Goal: Task Accomplishment & Management: Use online tool/utility

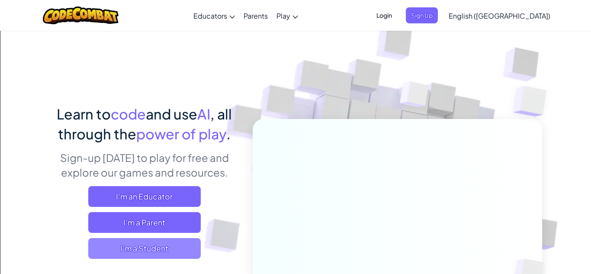
click at [160, 245] on span "I'm a Student" at bounding box center [144, 248] width 112 height 21
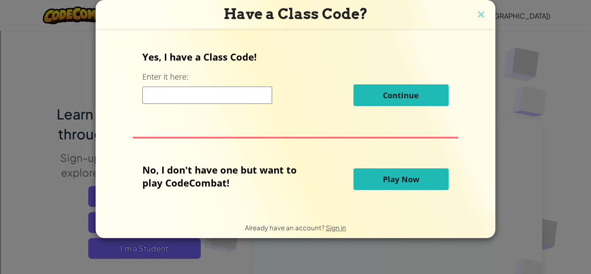
click at [414, 178] on span "Play Now" at bounding box center [401, 179] width 36 height 10
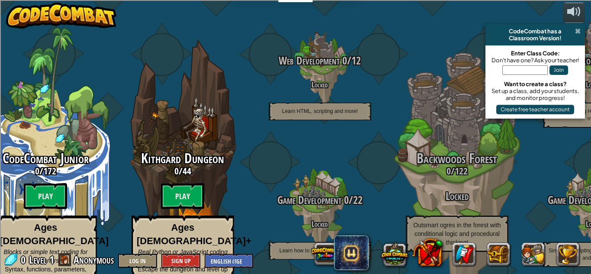
click at [575, 30] on span at bounding box center [578, 31] width 6 height 7
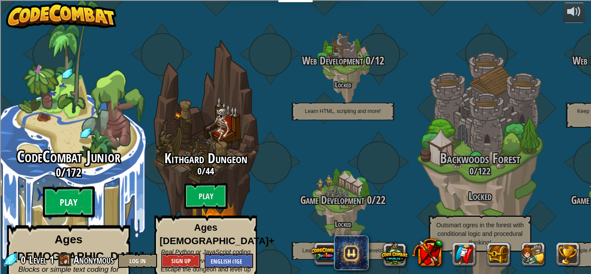
click at [86, 186] on btn "Play" at bounding box center [69, 201] width 52 height 31
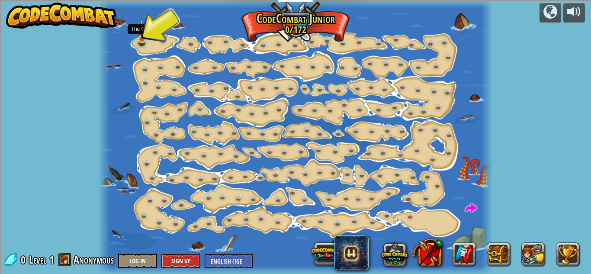
click at [142, 39] on img at bounding box center [141, 29] width 9 height 21
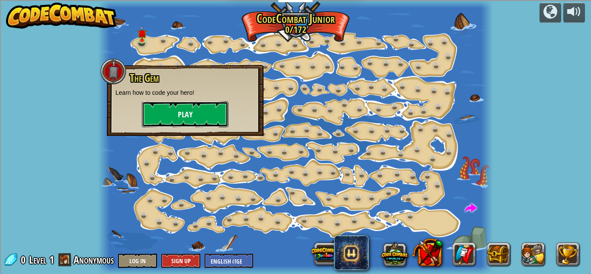
click at [180, 119] on button "Play" at bounding box center [185, 114] width 87 height 26
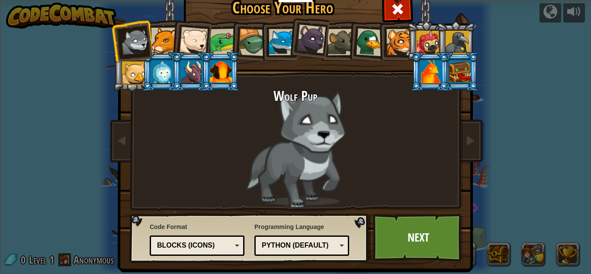
click at [450, 68] on div at bounding box center [460, 71] width 22 height 23
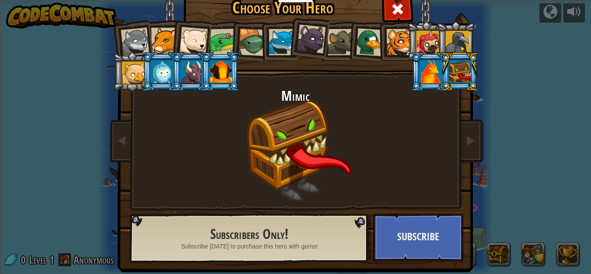
click at [222, 75] on div at bounding box center [221, 71] width 22 height 23
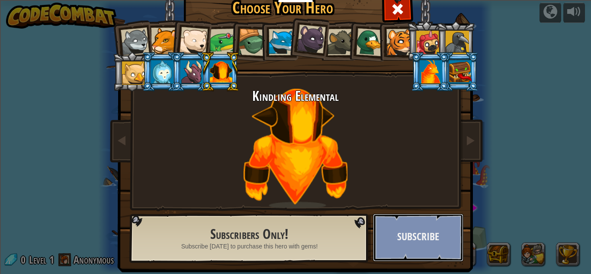
click at [388, 236] on button "Subscribe" at bounding box center [418, 238] width 90 height 48
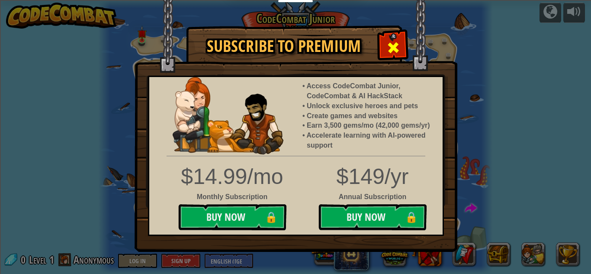
click at [388, 51] on span at bounding box center [393, 48] width 14 height 14
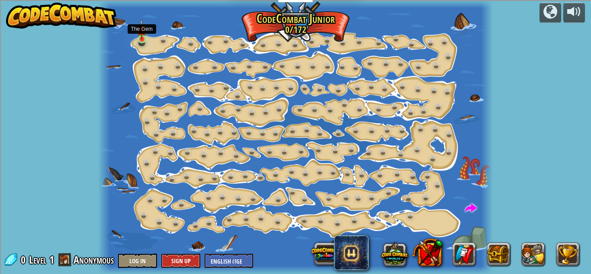
click at [141, 39] on img at bounding box center [141, 29] width 9 height 21
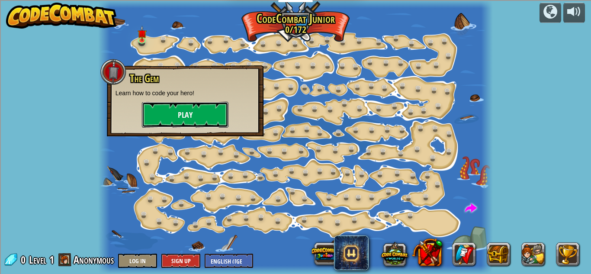
click at [176, 106] on button "Play" at bounding box center [185, 115] width 87 height 26
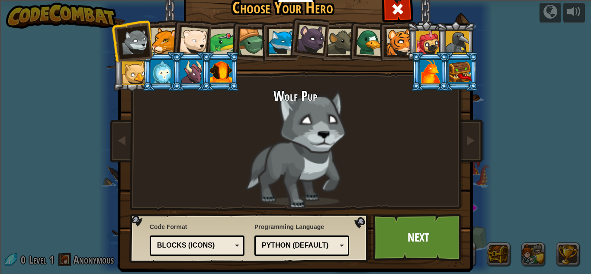
click at [215, 76] on div at bounding box center [221, 71] width 22 height 23
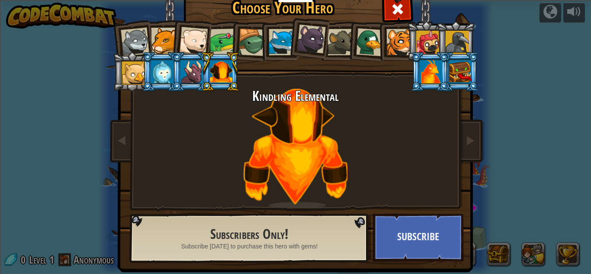
click at [282, 41] on div at bounding box center [282, 42] width 26 height 26
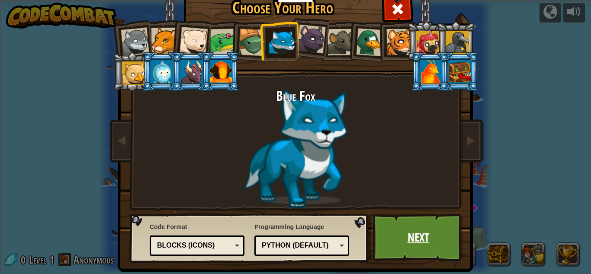
click at [426, 233] on link "Next" at bounding box center [418, 238] width 90 height 48
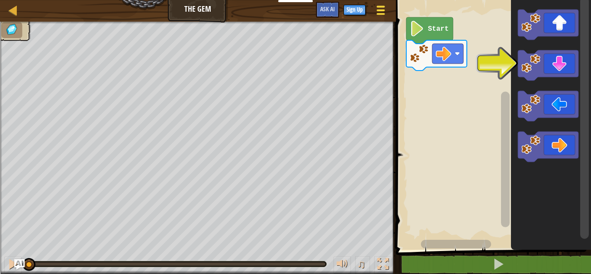
click at [378, 10] on span at bounding box center [380, 11] width 8 height 2
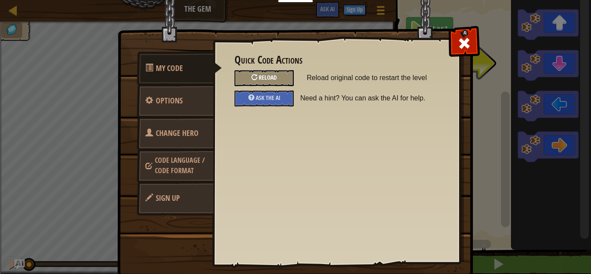
click at [283, 74] on div "Reload" at bounding box center [264, 78] width 59 height 16
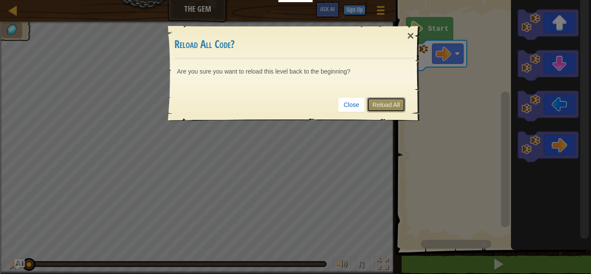
click at [382, 107] on link "Reload All" at bounding box center [386, 104] width 39 height 15
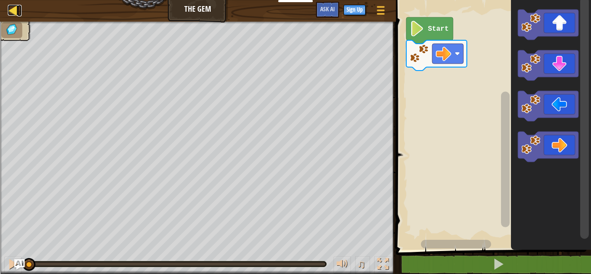
click at [16, 14] on div at bounding box center [13, 10] width 11 height 11
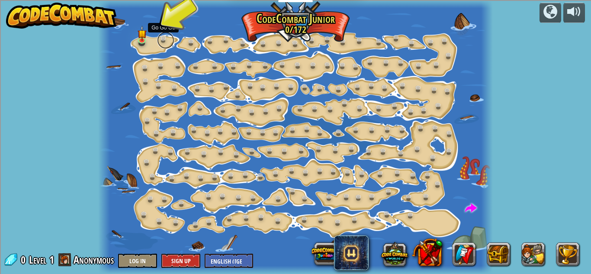
click at [166, 41] on link at bounding box center [165, 40] width 17 height 17
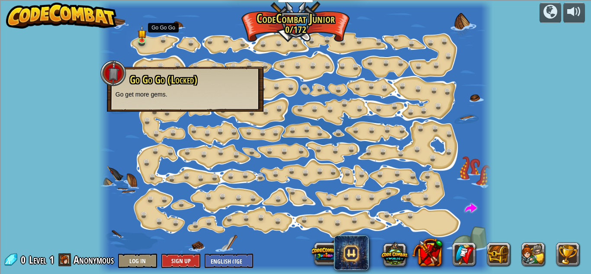
click at [533, 147] on div "powered by Step Change (Locked) Change step arguments. Go Smart (Locked) Now we…" at bounding box center [295, 137] width 591 height 274
click at [138, 44] on link at bounding box center [143, 40] width 17 height 17
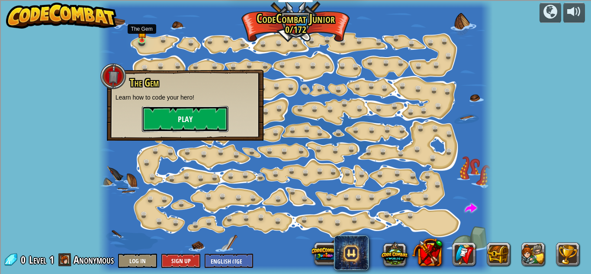
click at [179, 124] on button "Play" at bounding box center [185, 119] width 87 height 26
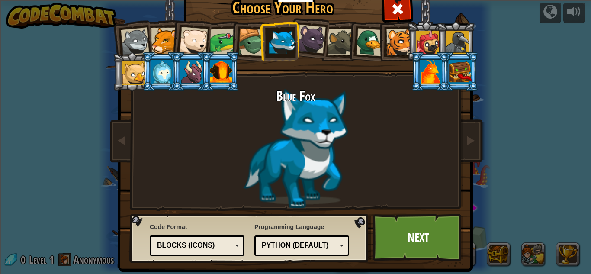
click at [227, 253] on div "Text code Blocks and code Blocks Blocks (Icons) Blocks (Icons)" at bounding box center [197, 245] width 95 height 20
click at [379, 235] on link "Next" at bounding box center [418, 238] width 90 height 48
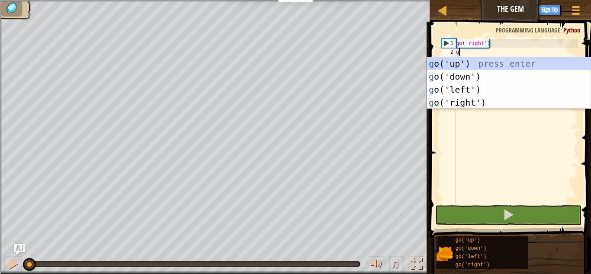
scroll to position [4, 0]
type textarea "go"
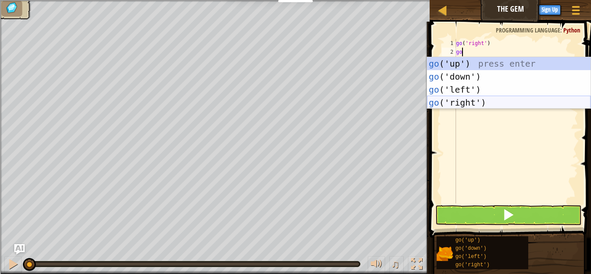
click at [477, 102] on div "go ('up') press enter go ('down') press enter go ('left') press enter go ('righ…" at bounding box center [509, 96] width 164 height 78
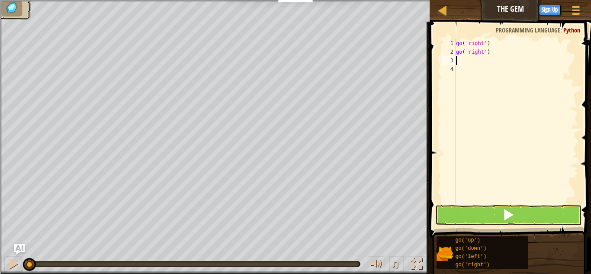
scroll to position [4, 0]
click at [483, 67] on div "go ( 'right' ) go ( 'right' )" at bounding box center [516, 130] width 124 height 182
click at [482, 57] on div "go ( 'right' ) go ( 'right' )" at bounding box center [516, 130] width 124 height 182
click at [482, 54] on div "go ( 'right' ) go ( 'right' )" at bounding box center [516, 130] width 124 height 182
type textarea "go')"
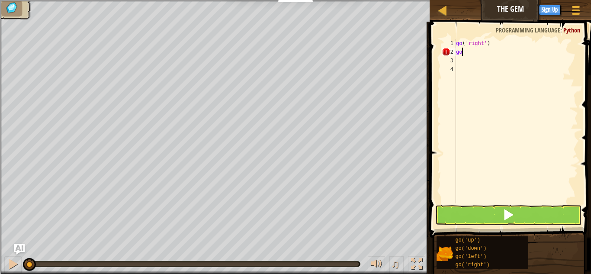
type textarea "g"
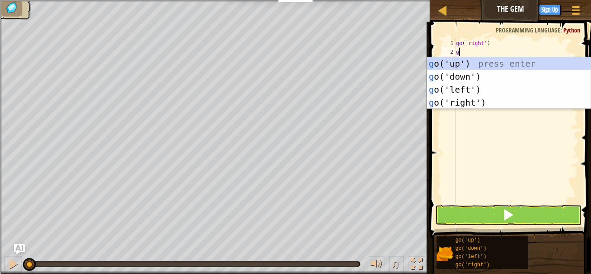
type textarea "go"
click at [481, 74] on div "go ('up') press enter go ('down') press enter go ('left') press enter go ('righ…" at bounding box center [509, 96] width 164 height 78
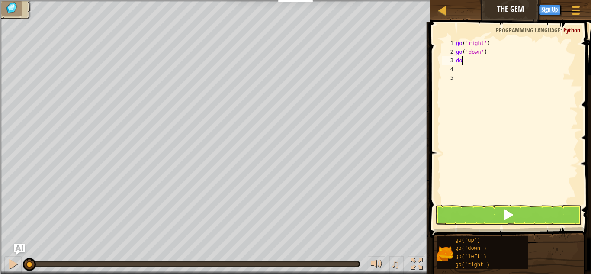
type textarea "d"
type textarea "go"
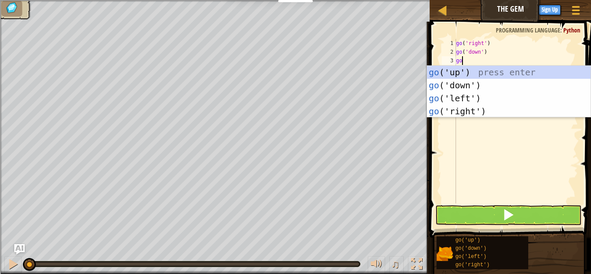
scroll to position [4, 0]
click at [512, 113] on div "go ('up') press enter go ('down') press enter go ('left') press enter go ('righ…" at bounding box center [509, 105] width 164 height 78
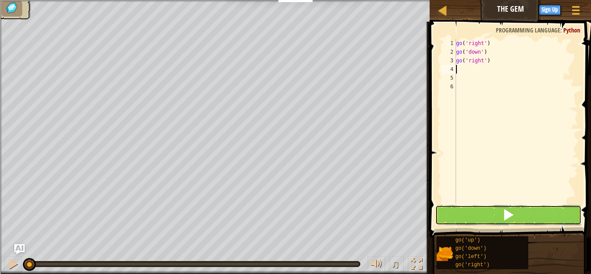
click at [492, 207] on button at bounding box center [508, 215] width 146 height 20
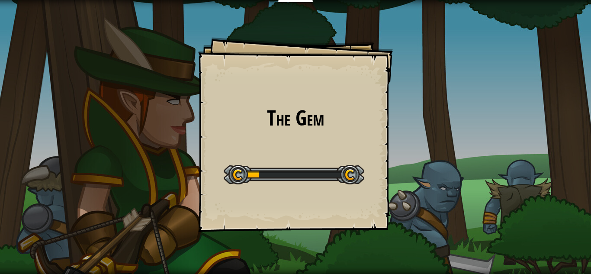
click at [371, 163] on div "The Gem Goals Start Level Error loading from server. Try refreshing the page. Y…" at bounding box center [295, 134] width 195 height 195
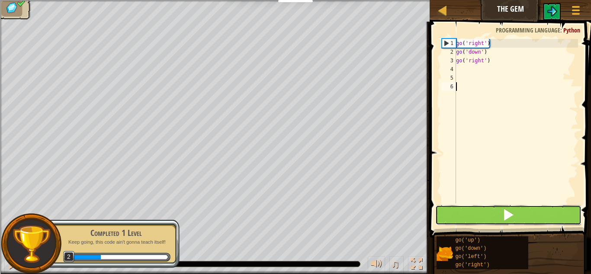
click at [498, 212] on button at bounding box center [508, 215] width 146 height 20
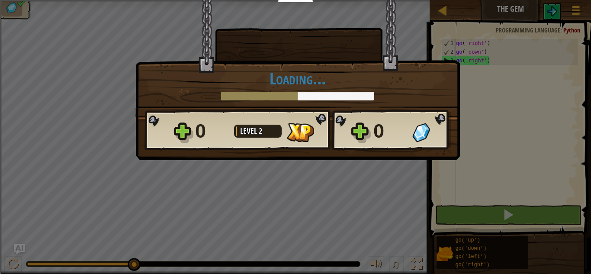
scroll to position [4, 0]
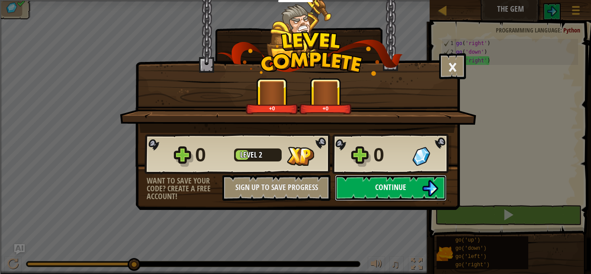
click at [383, 185] on span "Continue" at bounding box center [390, 187] width 31 height 11
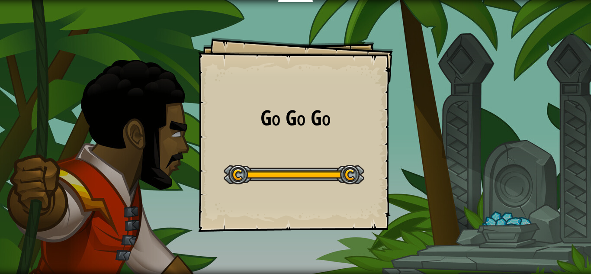
click at [378, 181] on div "Go Go Go Goals Start Level Error loading from server. Try refreshing the page. …" at bounding box center [295, 134] width 195 height 195
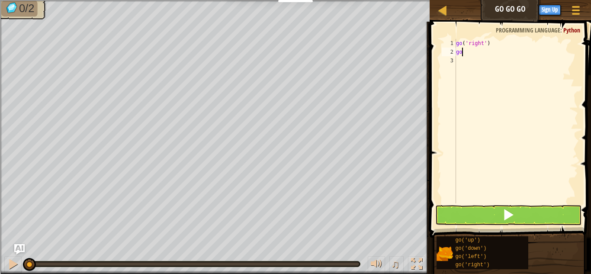
scroll to position [4, 0]
type textarea "go"
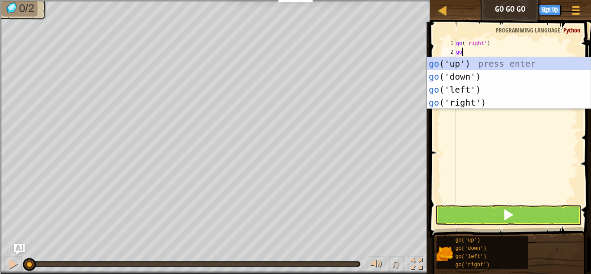
scroll to position [4, 0]
click at [463, 64] on div "go ('up') press enter go ('down') press enter go ('left') press enter go ('righ…" at bounding box center [509, 96] width 164 height 78
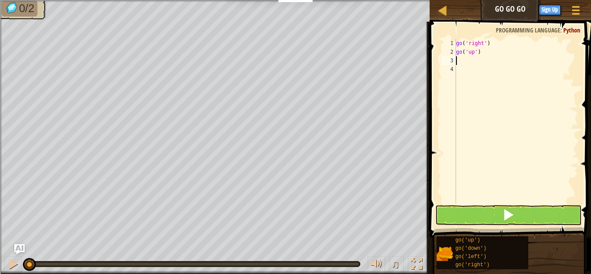
scroll to position [4, 0]
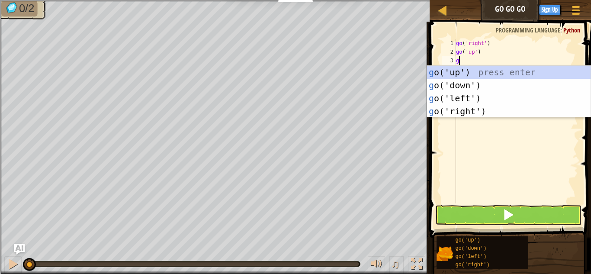
type textarea "go"
click at [457, 106] on div "go ('up') press enter go ('down') press enter go ('left') press enter go ('righ…" at bounding box center [509, 105] width 164 height 78
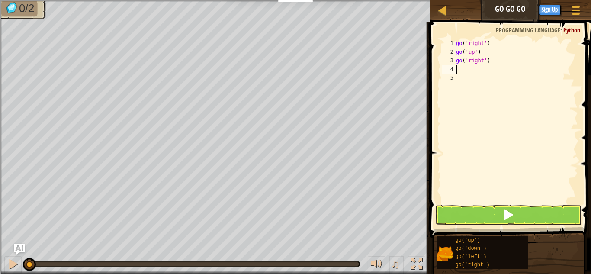
type textarea "go"
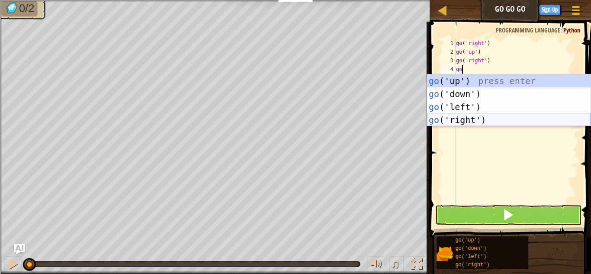
click at [461, 119] on div "go ('up') press enter go ('down') press enter go ('left') press enter go ('righ…" at bounding box center [509, 113] width 164 height 78
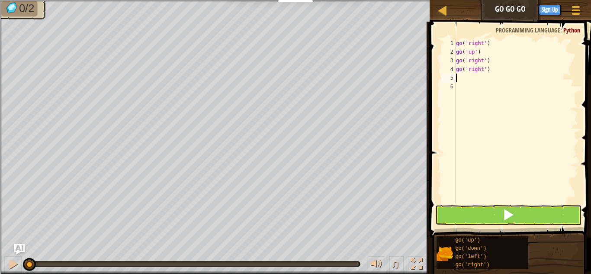
scroll to position [4, 0]
click at [508, 214] on span at bounding box center [508, 215] width 12 height 12
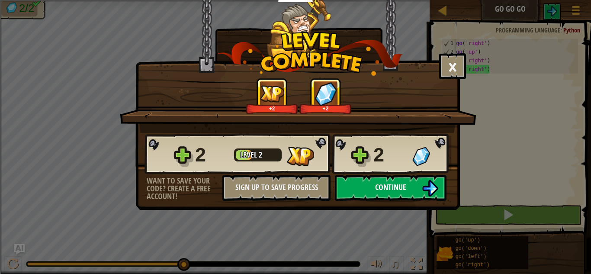
click at [433, 179] on button "Continue" at bounding box center [391, 188] width 112 height 26
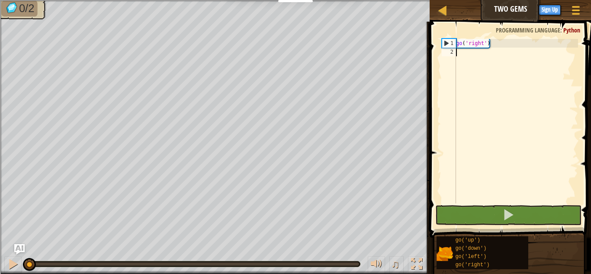
scroll to position [4, 0]
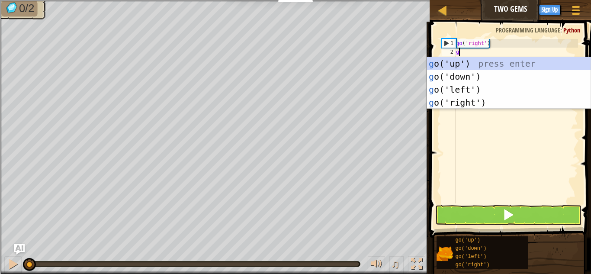
type textarea "go"
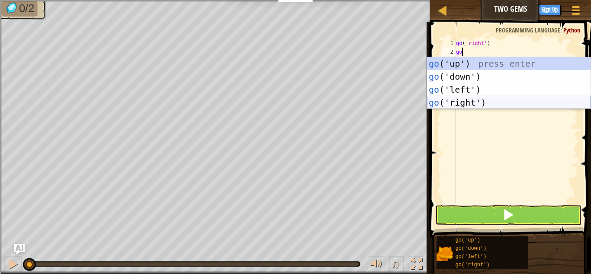
click at [466, 106] on div "go ('up') press enter go ('down') press enter go ('left') press enter go ('righ…" at bounding box center [509, 96] width 164 height 78
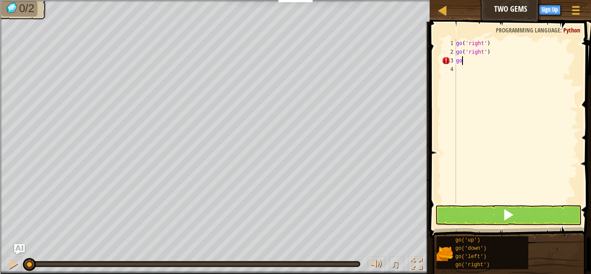
type textarea "g"
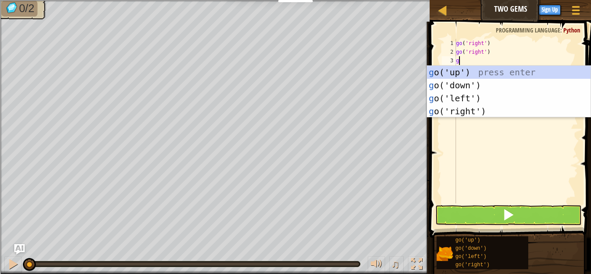
type textarea "go"
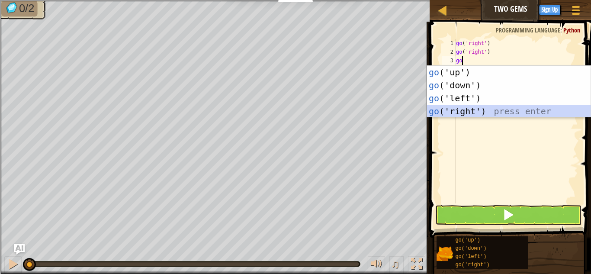
click at [469, 115] on div "go ('up') press enter go ('down') press enter go ('left') press enter go ('righ…" at bounding box center [509, 105] width 164 height 78
click at [469, 115] on div "go ( 'right' ) go ( 'right' ) go" at bounding box center [516, 130] width 124 height 182
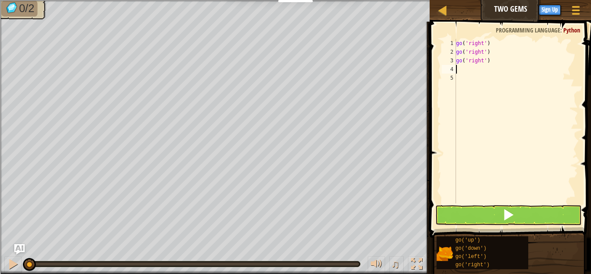
click at [457, 67] on div "go ( 'right' ) go ( 'right' ) go ( 'right' )" at bounding box center [516, 130] width 124 height 182
type textarea "go"
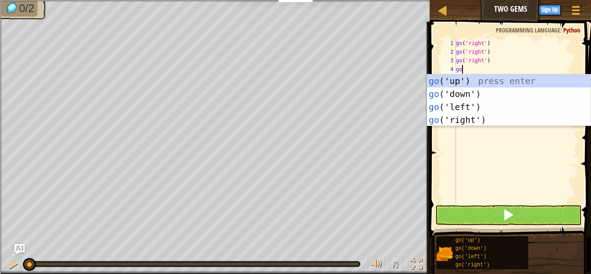
scroll to position [4, 0]
click at [459, 79] on div "go ('up') press enter go ('down') press enter go ('left') press enter go ('righ…" at bounding box center [509, 113] width 164 height 78
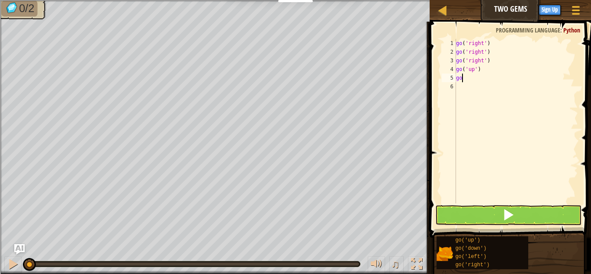
type textarea "g"
type textarea "go"
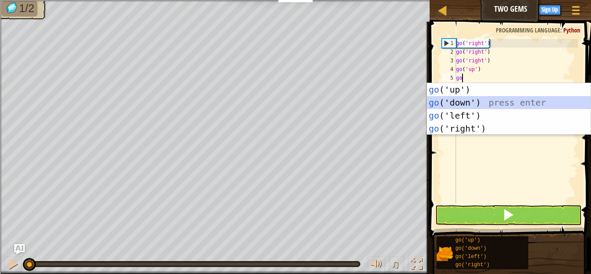
click at [471, 99] on div "go ('up') press enter go ('down') press enter go ('left') press enter go ('righ…" at bounding box center [509, 122] width 164 height 78
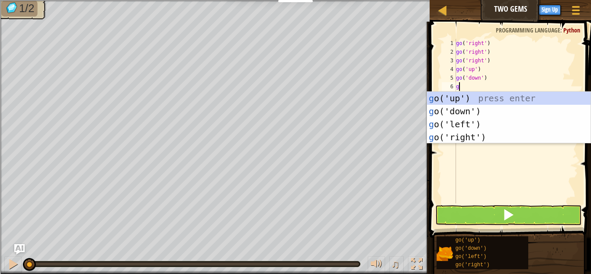
type textarea "go"
click at [473, 113] on div "go ('up') press enter go ('down') press enter go ('left') press enter go ('righ…" at bounding box center [509, 131] width 164 height 78
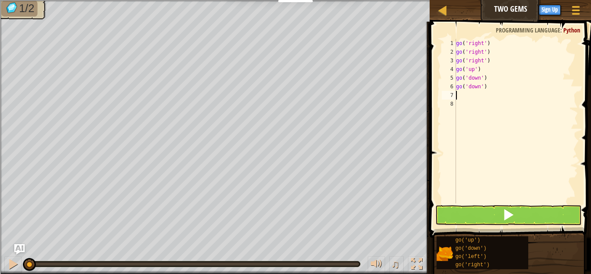
scroll to position [4, 0]
click at [488, 209] on button at bounding box center [508, 215] width 146 height 20
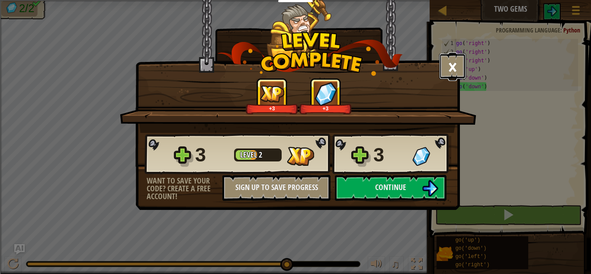
click at [446, 70] on button "×" at bounding box center [452, 66] width 27 height 26
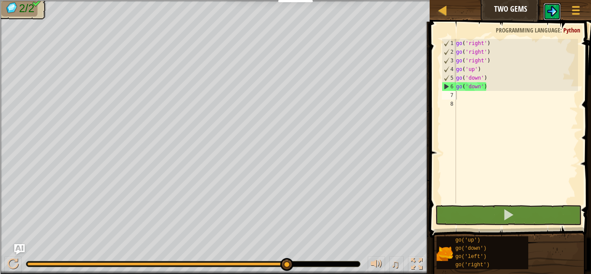
click at [549, 12] on img at bounding box center [552, 11] width 10 height 10
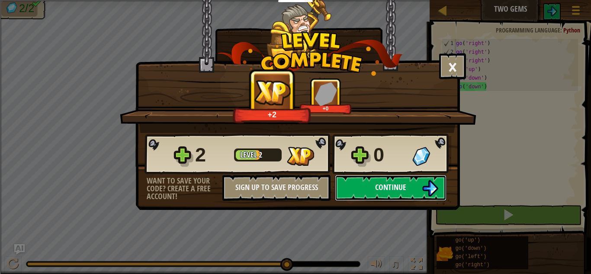
click at [391, 188] on span "Continue" at bounding box center [390, 187] width 31 height 11
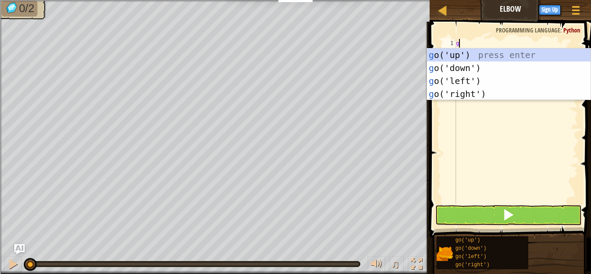
scroll to position [4, 0]
type textarea "go"
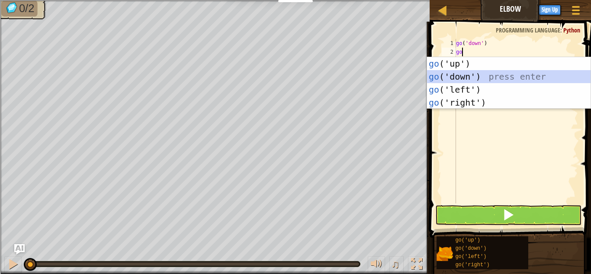
scroll to position [4, 1]
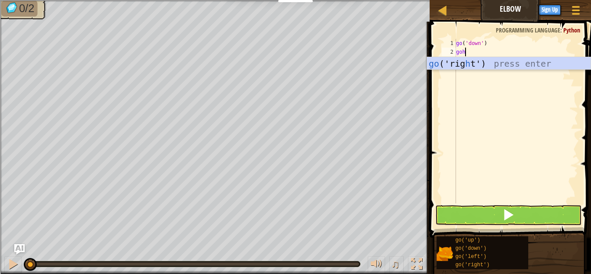
type textarea "go"
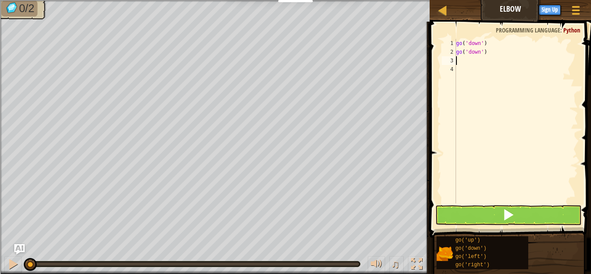
scroll to position [4, 0]
type textarea "h"
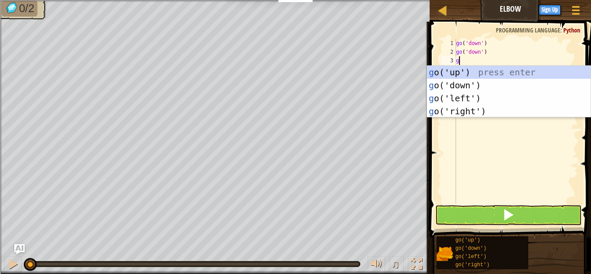
type textarea "go"
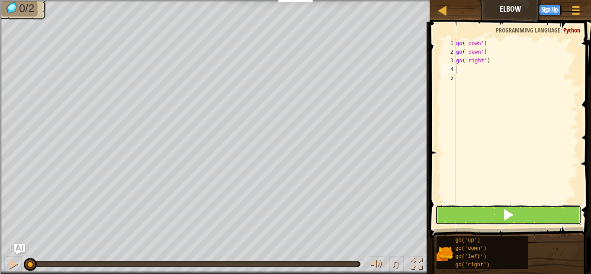
click at [492, 221] on button at bounding box center [508, 215] width 146 height 20
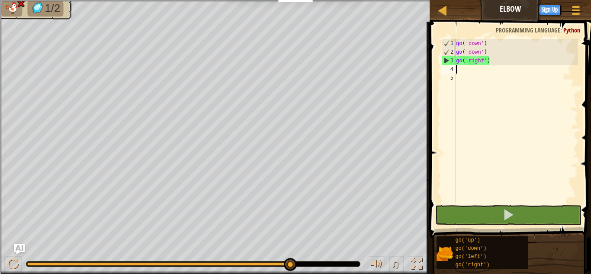
click at [496, 59] on div "go ( 'down' ) go ( 'down' ) go ( 'right' )" at bounding box center [516, 130] width 124 height 182
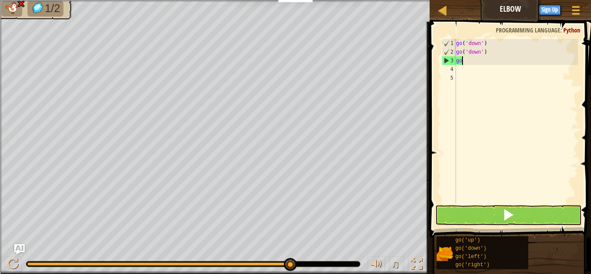
type textarea "g"
type textarea "go"
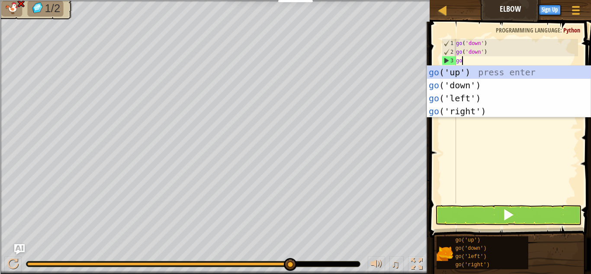
scroll to position [4, 0]
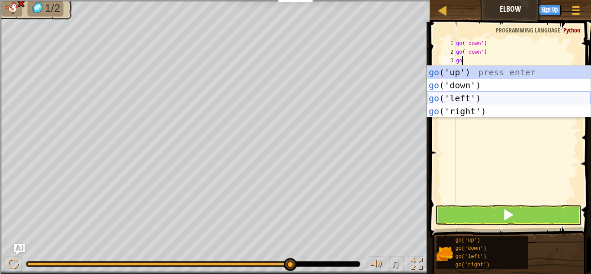
click at [483, 103] on div "go ('up') press enter go ('down') press enter go ('left') press enter go ('righ…" at bounding box center [509, 105] width 164 height 78
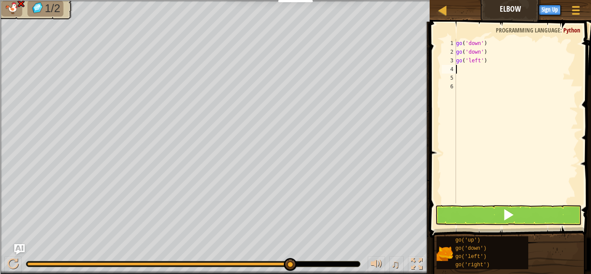
scroll to position [4, 0]
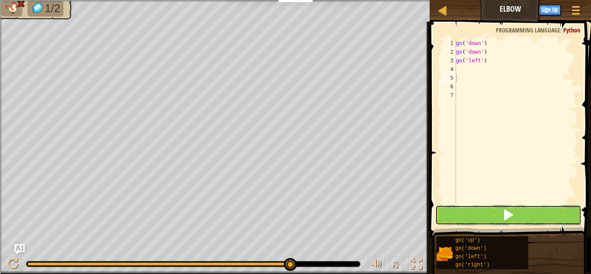
click at [522, 212] on button at bounding box center [508, 215] width 146 height 20
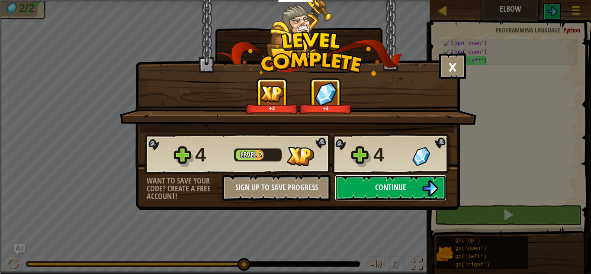
click at [392, 185] on span "Continue" at bounding box center [390, 187] width 31 height 11
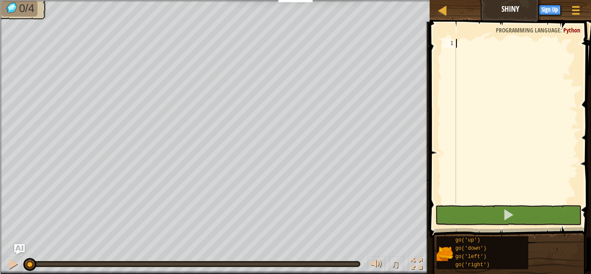
scroll to position [4, 0]
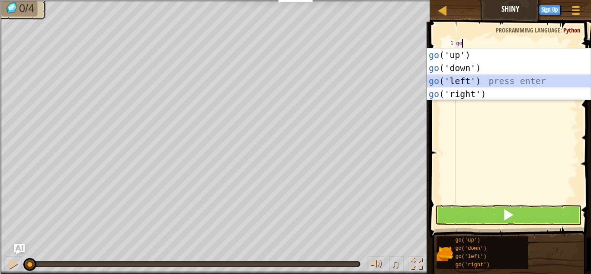
type textarea "go]"
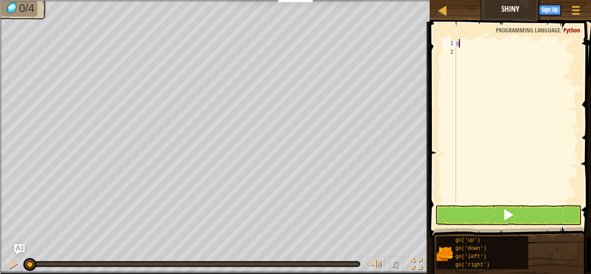
type textarea "go"
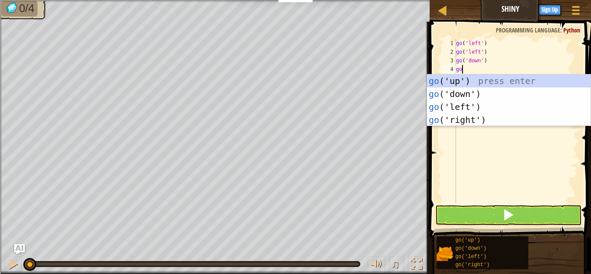
scroll to position [4, 0]
click at [440, 114] on div "go ('up') press enter go ('down') press enter go ('left') press enter go ('righ…" at bounding box center [509, 113] width 164 height 78
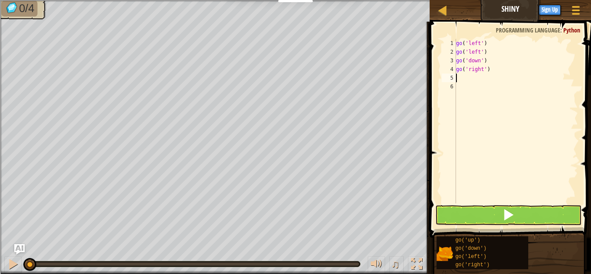
scroll to position [4, 0]
click at [487, 222] on button at bounding box center [508, 215] width 146 height 20
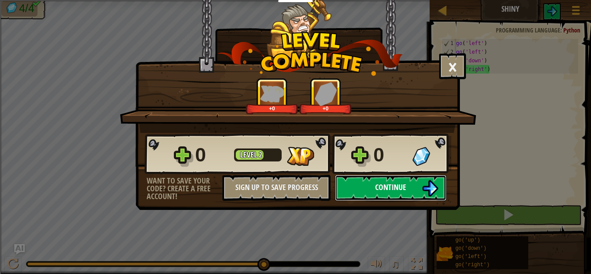
click at [401, 193] on button "Continue" at bounding box center [391, 188] width 112 height 26
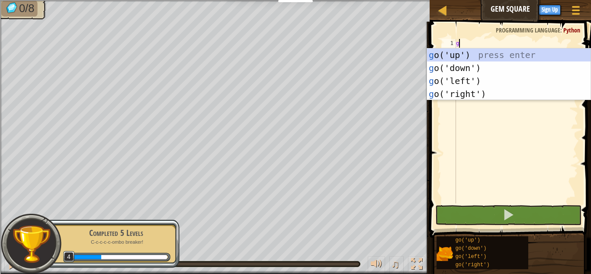
type textarea "go"
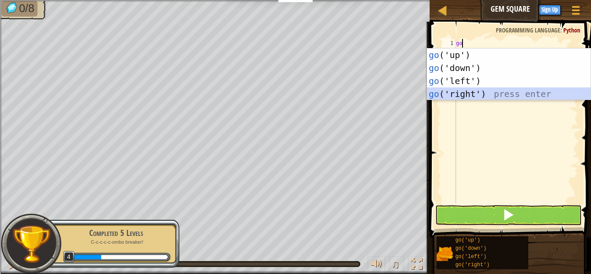
scroll to position [4, 0]
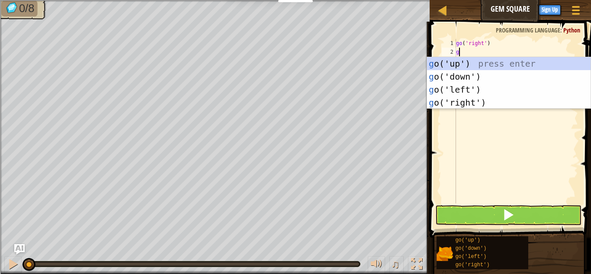
type textarea "go"
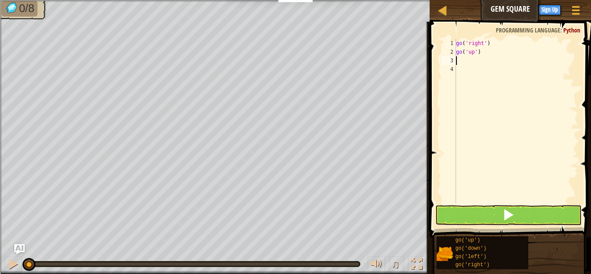
type textarea "go"
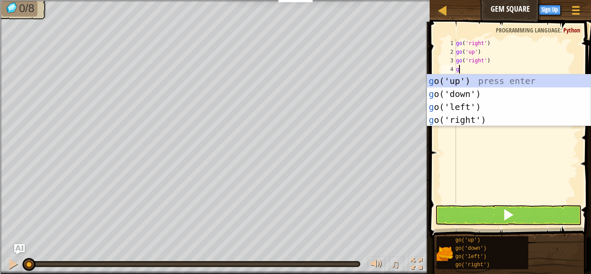
type textarea "go"
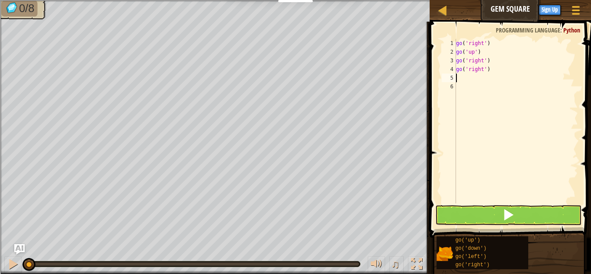
type textarea "go"
type textarea "g"
type textarea "go"
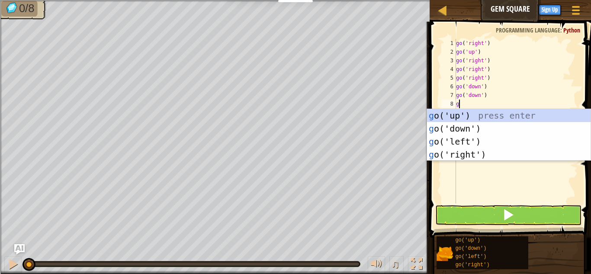
type textarea "go"
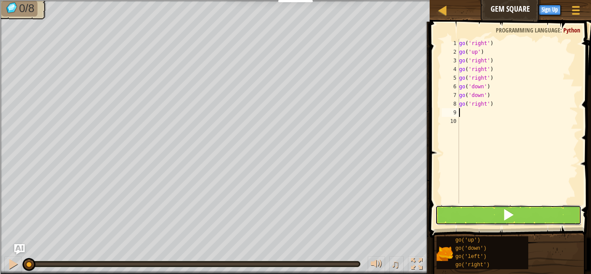
click at [523, 205] on button at bounding box center [508, 215] width 146 height 20
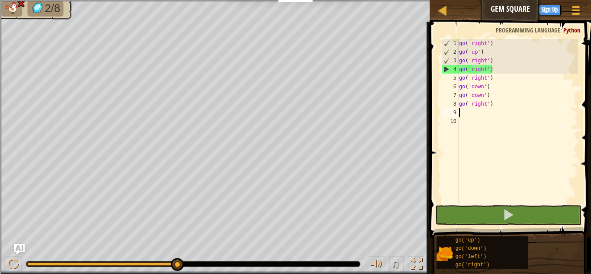
click at [495, 71] on div "go ( 'right' ) go ( 'up' ) go ( 'right' ) go ( 'right' ) go ( 'right' ) go ( 'd…" at bounding box center [517, 130] width 121 height 182
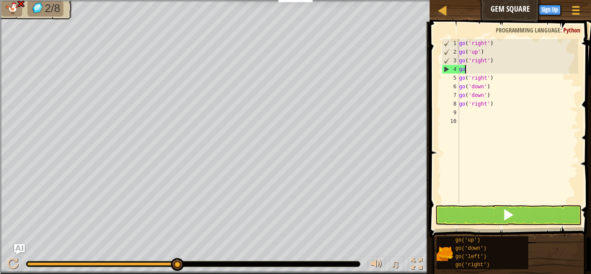
type textarea "g"
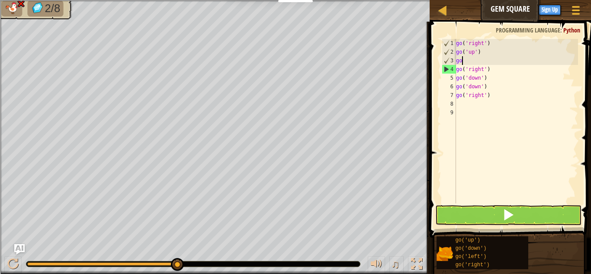
type textarea "g"
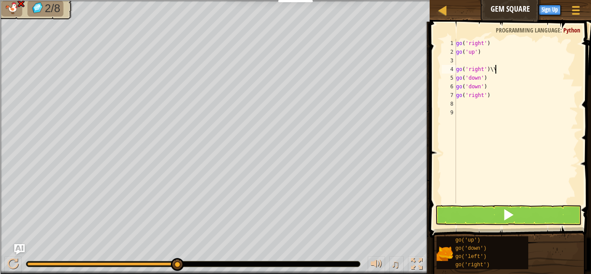
scroll to position [4, 3]
type textarea "g"
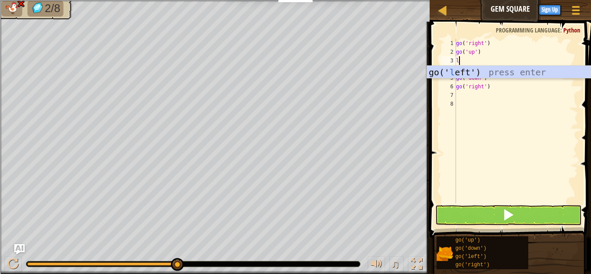
type textarea "le"
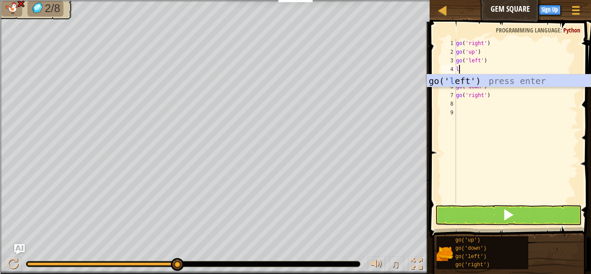
type textarea "le"
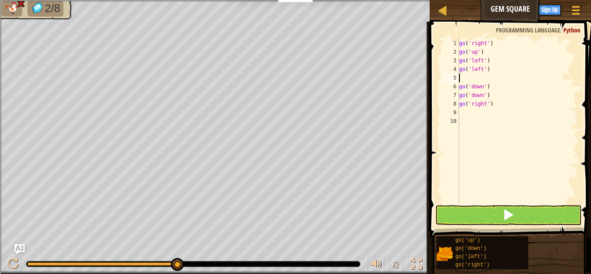
click at [582, 89] on span at bounding box center [511, 117] width 168 height 241
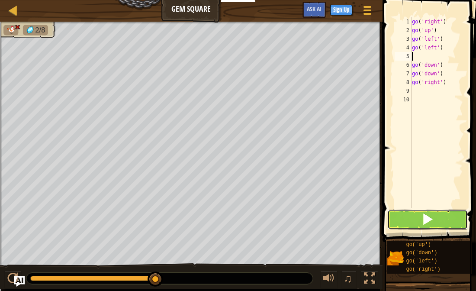
click at [416, 223] on button at bounding box center [427, 219] width 80 height 20
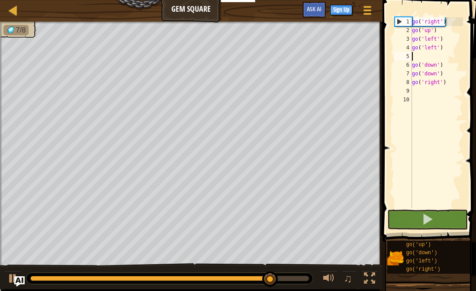
click at [422, 95] on div "go ( 'right' ) go ( 'up' ) go ( 'left' ) go ( 'left' ) go ( 'down' ) go ( 'down…" at bounding box center [436, 121] width 53 height 208
click at [424, 58] on div "go ( 'right' ) go ( 'up' ) go ( 'left' ) go ( 'left' ) go ( 'down' ) go ( 'down…" at bounding box center [436, 121] width 53 height 208
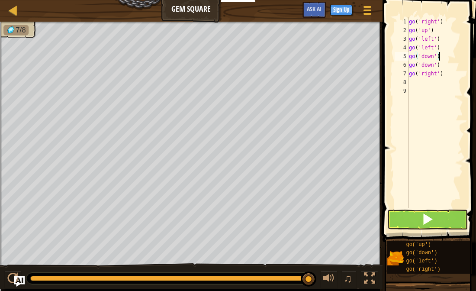
type textarea "go('right')"
type textarea "l"
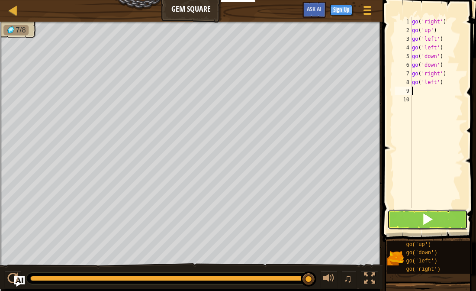
click at [436, 223] on button at bounding box center [427, 219] width 80 height 20
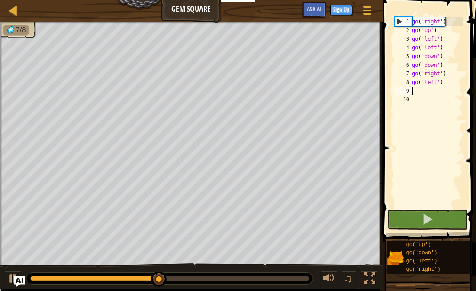
click at [444, 82] on div "go ( 'right' ) go ( 'up' ) go ( 'left' ) go ( 'left' ) go ( 'down' ) go ( 'down…" at bounding box center [436, 121] width 53 height 208
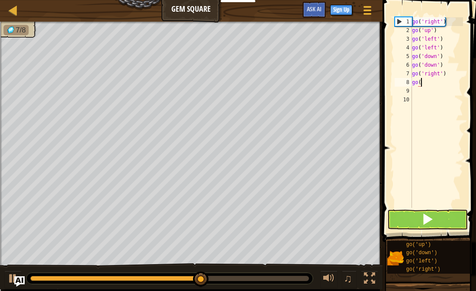
type textarea "g"
type textarea "go"
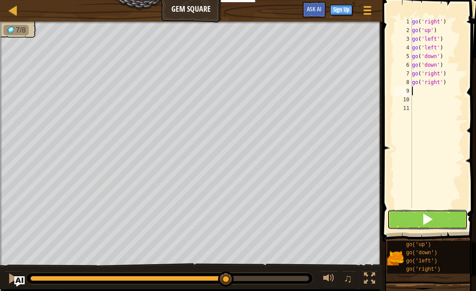
click at [429, 215] on span at bounding box center [427, 219] width 12 height 12
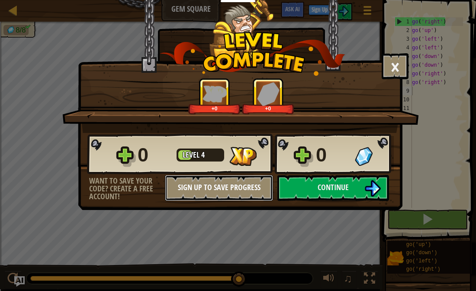
click at [225, 181] on button "Sign Up to Save Progress" at bounding box center [219, 188] width 108 height 26
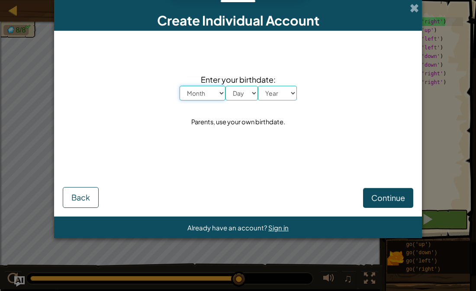
click at [211, 90] on select "Month January February March April May June July August September October Novem…" at bounding box center [203, 93] width 46 height 15
select select "6"
click at [180, 86] on select "Month January February March April May June July August September October Novem…" at bounding box center [203, 93] width 46 height 15
click at [235, 92] on select "Day 1 2 3 4 5 6 7 8 9 10 11 12 13 14 15 16 17 18 19 20 21 22 23 24 25 26 27 28 …" at bounding box center [241, 93] width 32 height 15
select select "3"
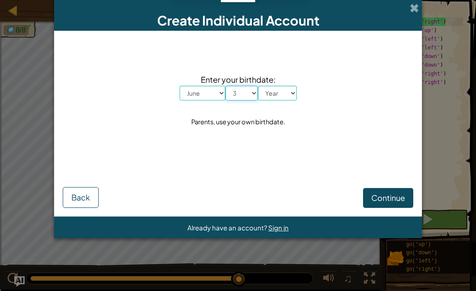
click at [225, 86] on select "Day 1 2 3 4 5 6 7 8 9 10 11 12 13 14 15 16 17 18 19 20 21 22 23 24 25 26 27 28 …" at bounding box center [241, 93] width 32 height 15
click at [278, 93] on select "Year 2025 2024 2023 2022 2021 2020 2019 2018 2017 2016 2015 2014 2013 2012 2011…" at bounding box center [277, 93] width 39 height 15
select select "1936"
click at [258, 86] on select "Year 2025 2024 2023 2022 2021 2020 2019 2018 2017 2016 2015 2014 2013 2012 2011…" at bounding box center [277, 93] width 39 height 15
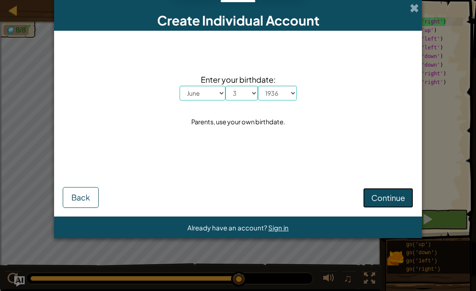
click at [380, 192] on button "Continue" at bounding box center [388, 198] width 50 height 20
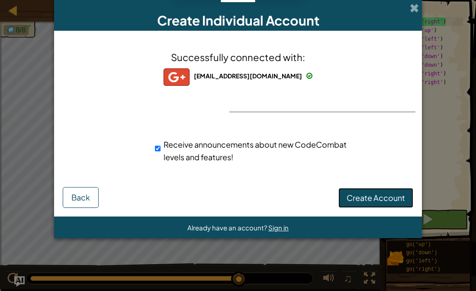
click at [348, 195] on span "Create Account" at bounding box center [376, 198] width 58 height 10
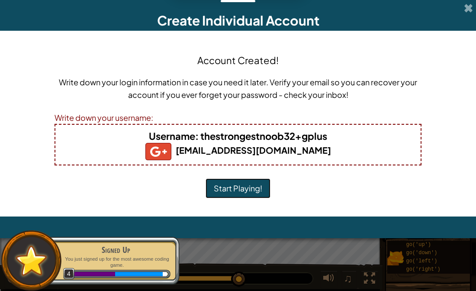
click at [257, 179] on button "Start Playing!" at bounding box center [238, 188] width 65 height 20
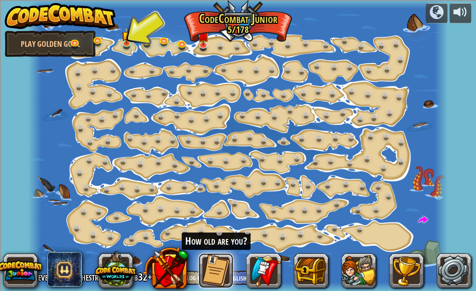
click at [224, 281] on button at bounding box center [216, 270] width 35 height 35
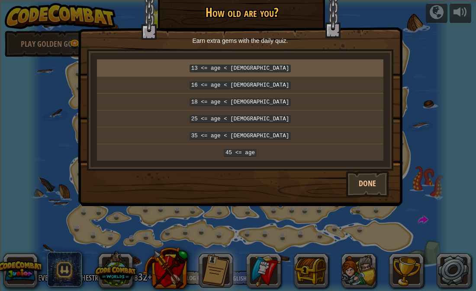
click at [247, 68] on code "13 <= age < [DEMOGRAPHIC_DATA]" at bounding box center [241, 68] width 102 height 8
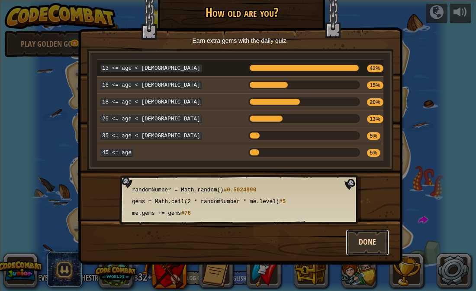
click at [368, 238] on button "Done" at bounding box center [367, 242] width 43 height 26
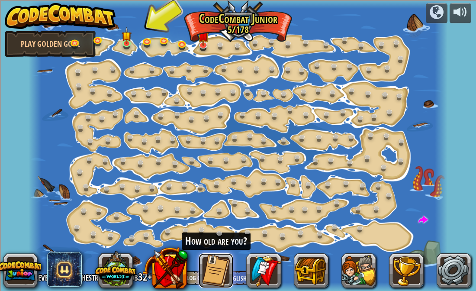
click at [230, 280] on button at bounding box center [216, 270] width 35 height 35
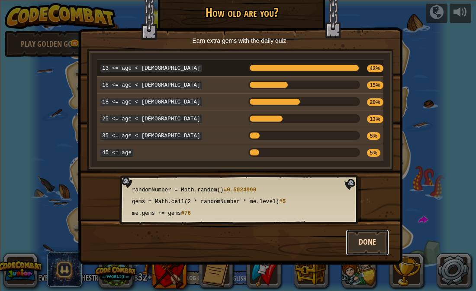
click at [367, 239] on button "Done" at bounding box center [367, 242] width 43 height 26
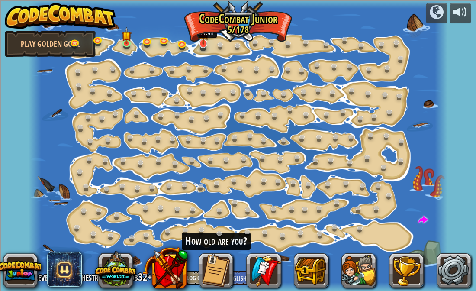
click at [203, 44] on img at bounding box center [203, 32] width 11 height 26
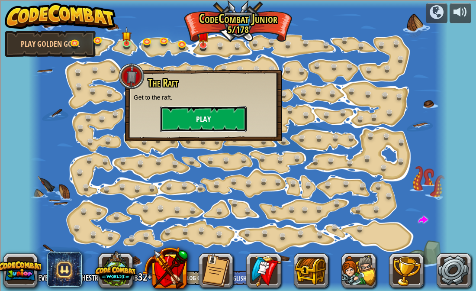
click at [198, 121] on button "Play" at bounding box center [203, 119] width 87 height 26
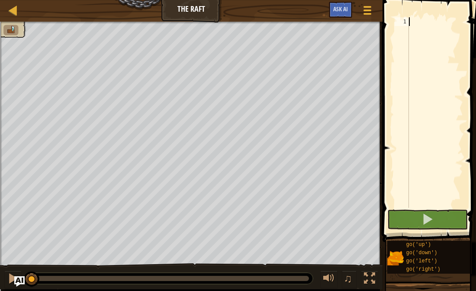
type textarea "u"
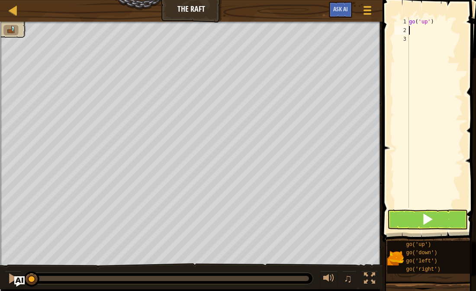
type textarea "l"
type textarea "r"
click at [448, 224] on button at bounding box center [427, 219] width 80 height 20
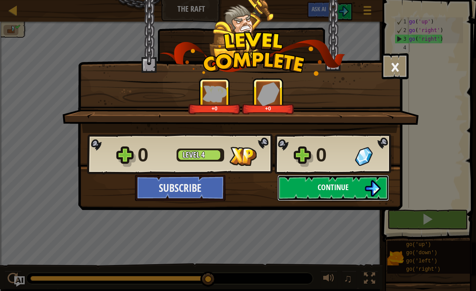
click at [333, 184] on span "Continue" at bounding box center [333, 187] width 31 height 11
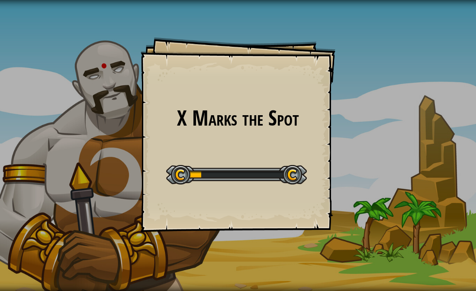
click at [252, 176] on div at bounding box center [236, 174] width 141 height 19
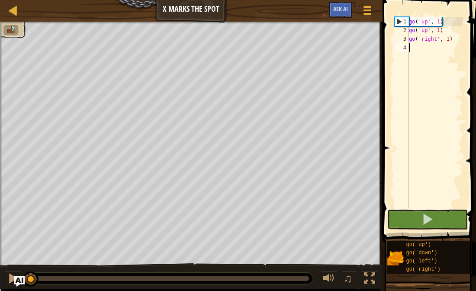
type textarea "go"
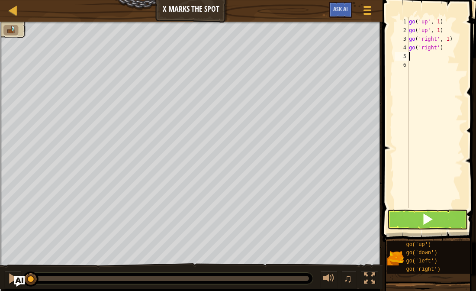
scroll to position [4, 0]
type textarea "go('right'2)"
type textarea "go('right', 2)"
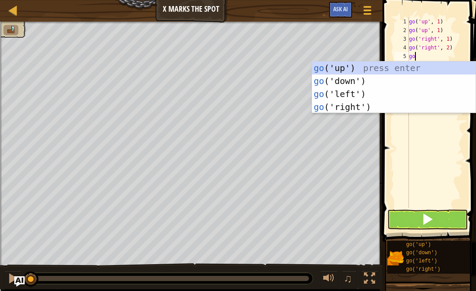
type textarea "go"
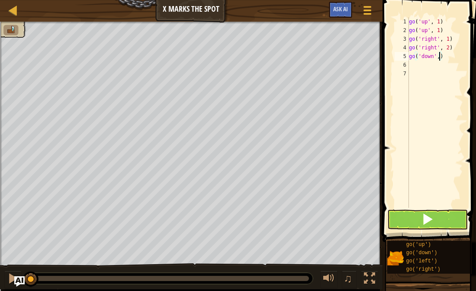
type textarea "go('down',2)"
type textarea "go('down', 2)"
click at [411, 219] on button at bounding box center [427, 219] width 80 height 20
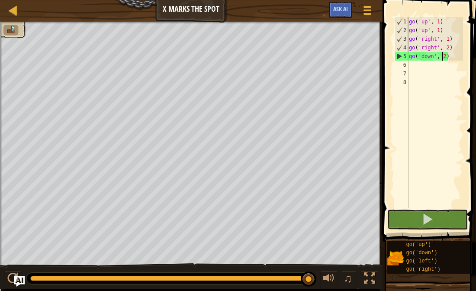
click at [439, 64] on div "go ( 'up' , 1 ) go ( 'up' , 1 ) go ( 'right' , 1 ) go ( 'right' , 2 ) go ( 'dow…" at bounding box center [435, 121] width 56 height 208
type textarea "go"
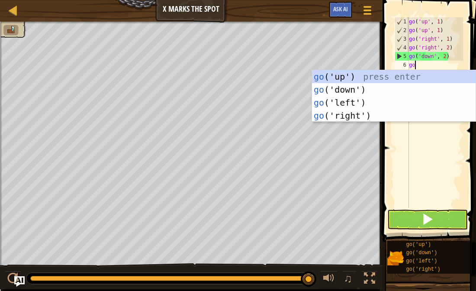
scroll to position [4, 0]
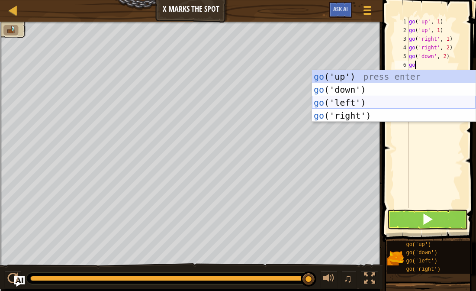
click at [408, 101] on div "go ('up') press enter go ('down') press enter go ('left') press enter go ('righ…" at bounding box center [394, 109] width 164 height 78
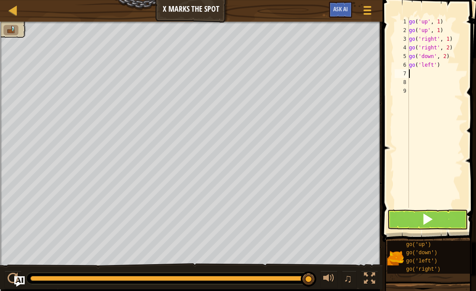
scroll to position [4, 0]
click at [437, 66] on div "go ( 'up' , 1 ) go ( 'up' , 1 ) go ( 'right' , 1 ) go ( 'right' , 2 ) go ( 'dow…" at bounding box center [435, 121] width 56 height 208
type textarea "go('left',1)"
type textarea "1"
click at [435, 218] on button at bounding box center [427, 219] width 80 height 20
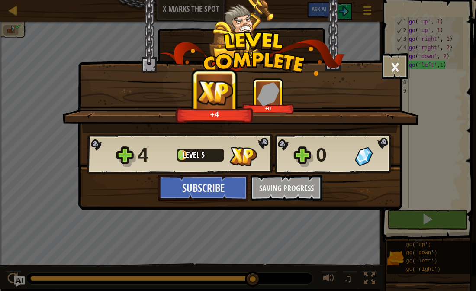
click at [277, 192] on div "4 Level 5 0 Subscribe Saving Progress Continue" at bounding box center [240, 167] width 324 height 68
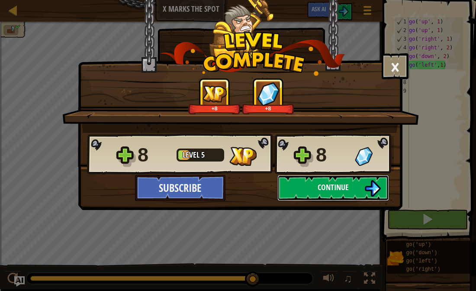
click at [305, 195] on button "Continue" at bounding box center [333, 188] width 112 height 26
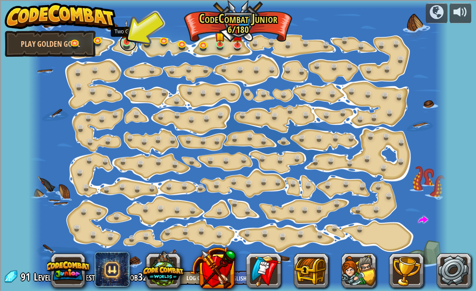
click at [128, 45] on link at bounding box center [127, 42] width 17 height 17
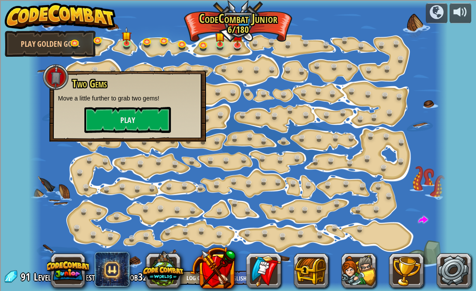
click at [248, 84] on div at bounding box center [238, 145] width 419 height 291
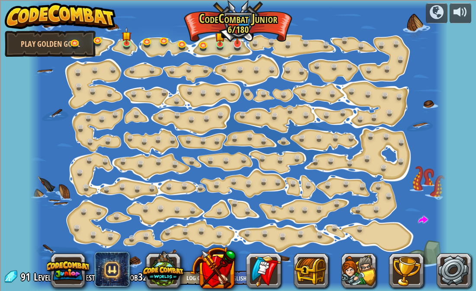
click at [235, 43] on img at bounding box center [236, 31] width 11 height 26
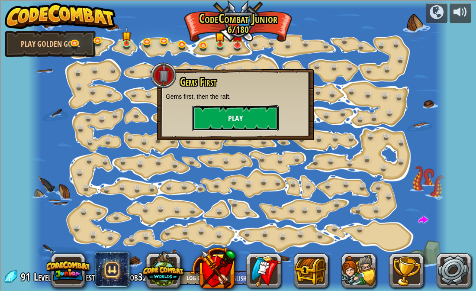
click at [244, 113] on button "Play" at bounding box center [235, 118] width 87 height 26
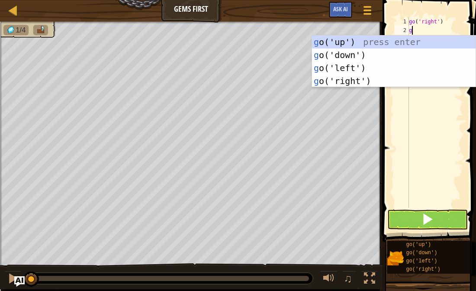
scroll to position [4, 0]
type textarea "go"
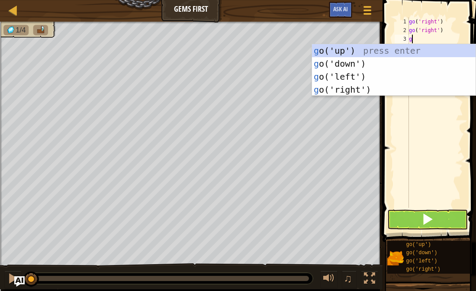
type textarea "go"
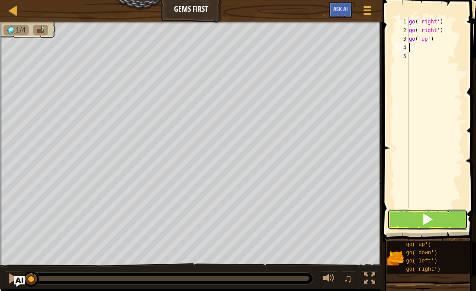
click at [408, 215] on button at bounding box center [427, 219] width 80 height 20
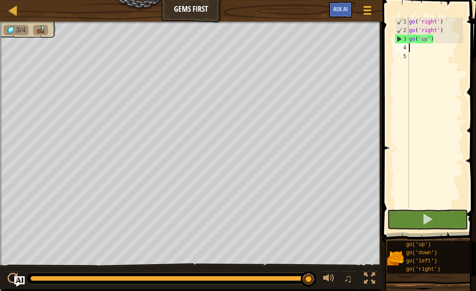
type textarea "go"
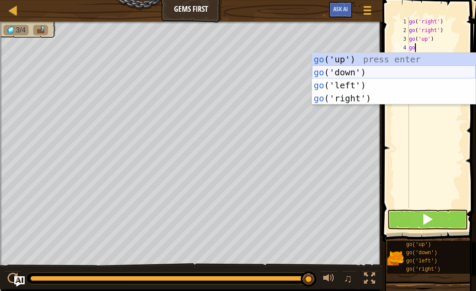
click at [376, 69] on div "go ('up') press enter go ('down') press enter go ('left') press enter go ('righ…" at bounding box center [394, 92] width 164 height 78
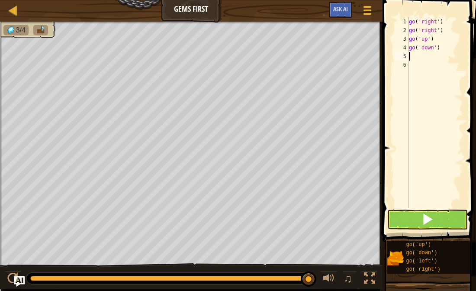
type textarea "go"
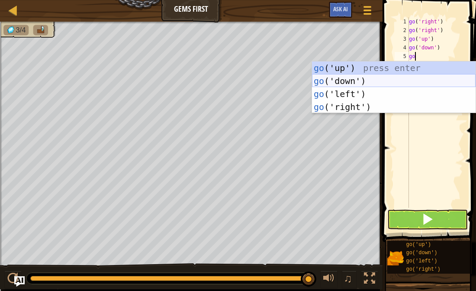
click at [366, 82] on div "go ('up') press enter go ('down') press enter go ('left') press enter go ('righ…" at bounding box center [394, 100] width 164 height 78
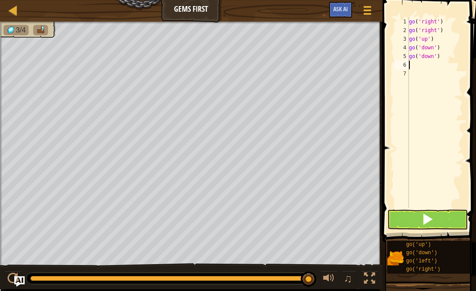
type textarea "go"
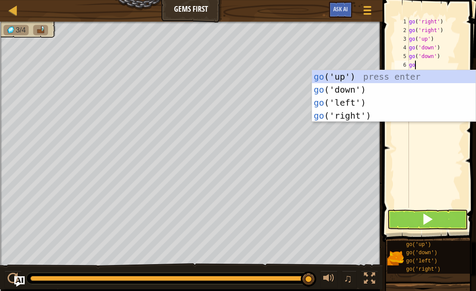
scroll to position [4, 0]
click at [346, 81] on div "go ('up') press enter go ('down') press enter go ('left') press enter go ('righ…" at bounding box center [394, 109] width 164 height 78
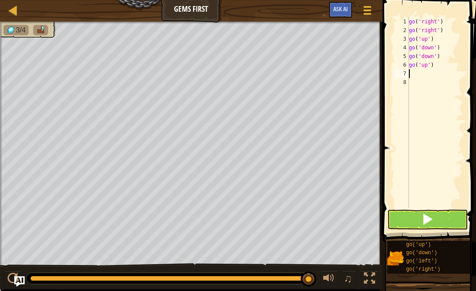
scroll to position [4, 0]
type textarea "go"
click at [414, 215] on button at bounding box center [427, 219] width 80 height 20
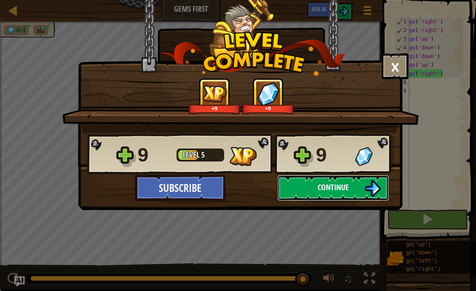
click at [340, 196] on button "Continue" at bounding box center [333, 188] width 112 height 26
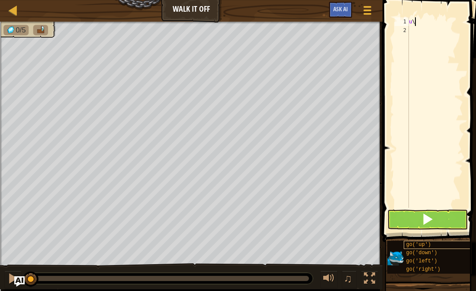
scroll to position [4, 0]
type textarea "u"
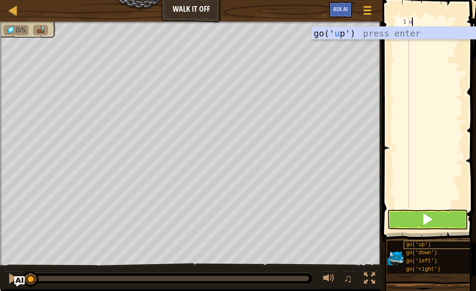
type textarea "up"
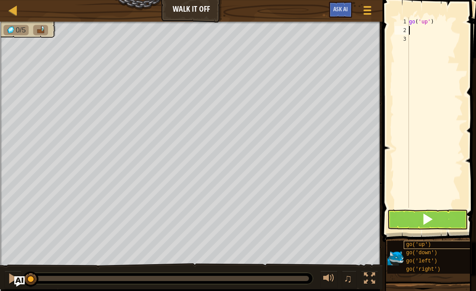
type textarea "up"
type textarea "y"
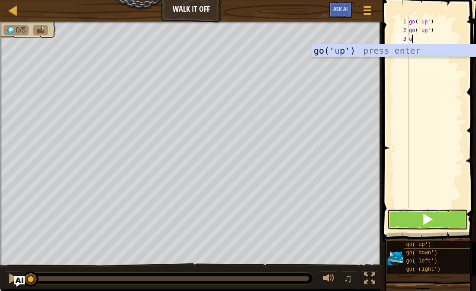
type textarea "up"
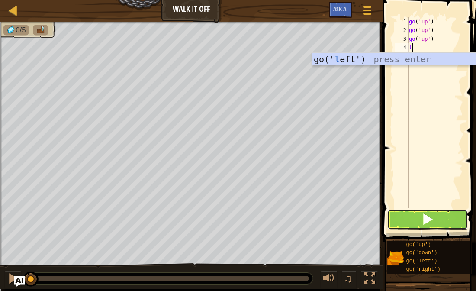
click at [416, 217] on button at bounding box center [427, 219] width 80 height 20
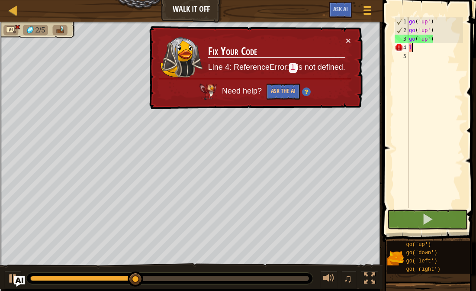
click at [421, 51] on div "go ( 'up' ) go ( 'up' ) go ( 'up' ) l" at bounding box center [435, 121] width 56 height 208
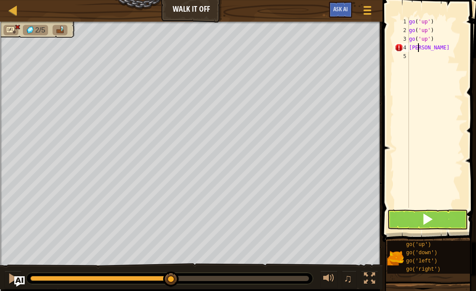
scroll to position [4, 0]
type textarea "l"
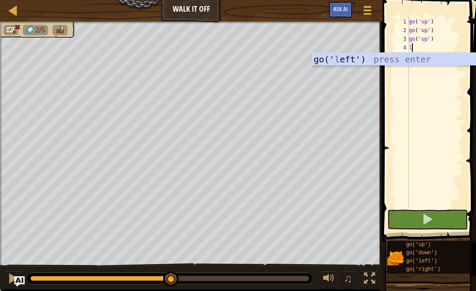
type textarea "le"
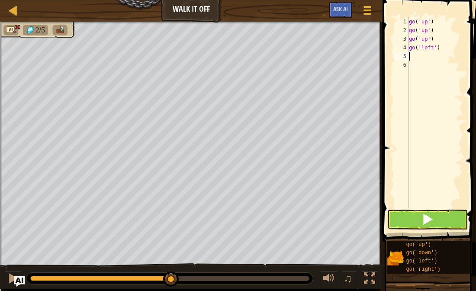
type textarea "le"
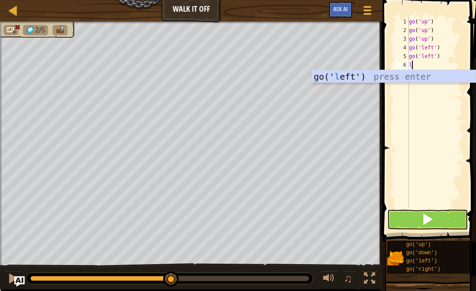
type textarea "le"
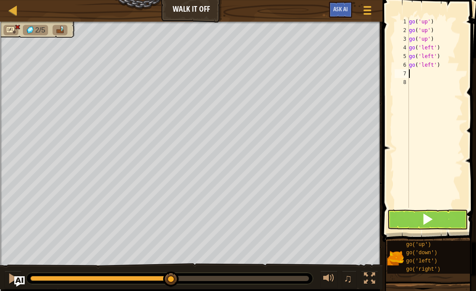
type textarea "le"
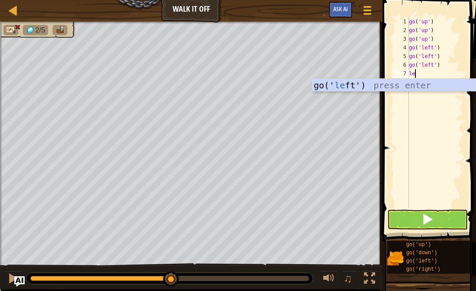
scroll to position [4, 0]
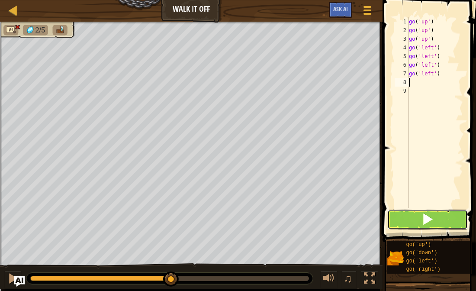
click at [427, 227] on button at bounding box center [427, 219] width 80 height 20
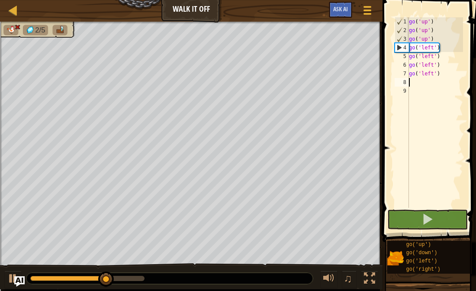
click at [442, 79] on div "go ( 'up' ) go ( 'up' ) go ( 'up' ) go ( 'left' ) go ( 'left' ) go ( 'left' ) g…" at bounding box center [435, 121] width 56 height 208
click at [443, 74] on div "go ( 'up' ) go ( 'up' ) go ( 'up' ) go ( 'left' ) go ( 'left' ) go ( 'left' ) g…" at bounding box center [435, 121] width 56 height 208
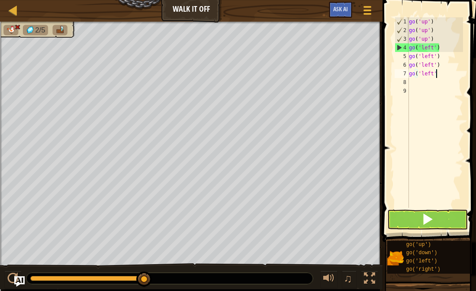
type textarea "g"
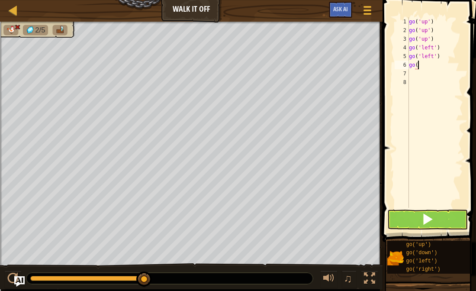
type textarea "g"
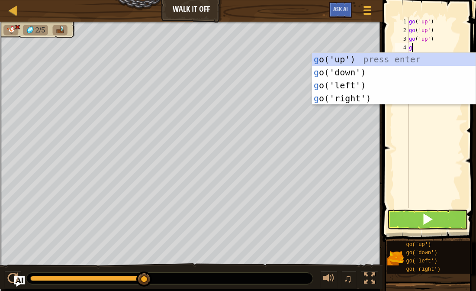
type textarea "go"
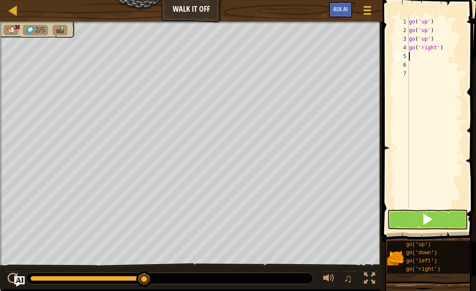
type textarea "g"
type textarea "go('up')"
type textarea "g"
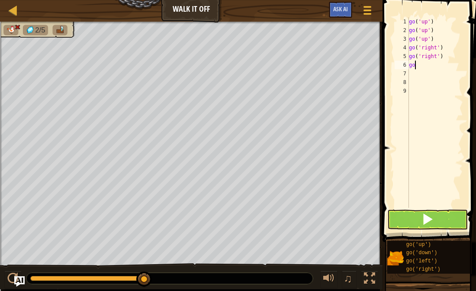
scroll to position [4, 0]
type textarea "go"
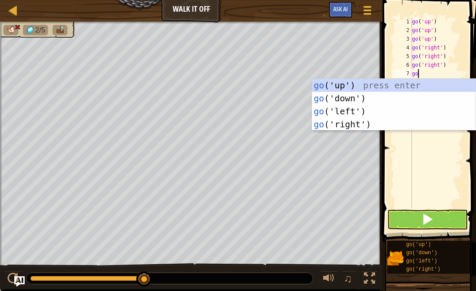
type textarea "go"
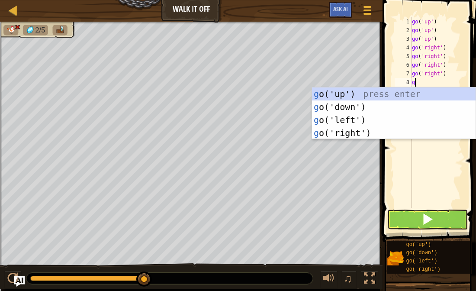
type textarea "go"
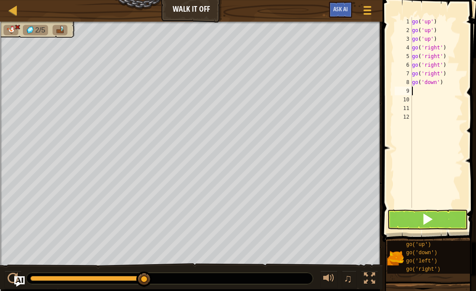
type textarea "g"
type textarea "go('up')"
type textarea "g"
type textarea "go"
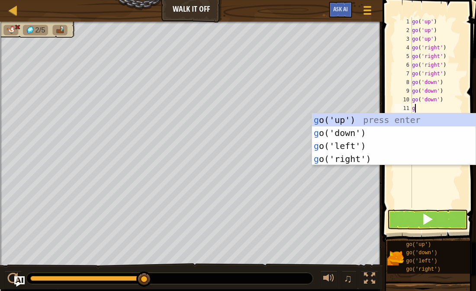
type textarea "go"
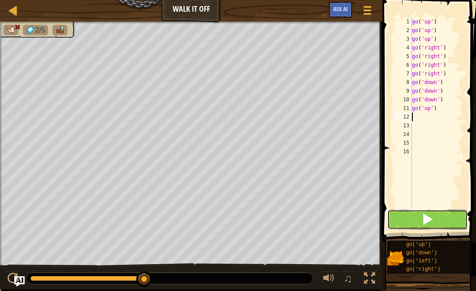
click at [453, 222] on button at bounding box center [427, 219] width 80 height 20
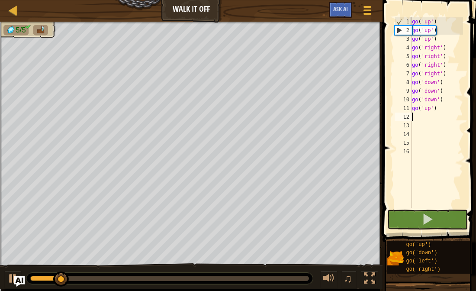
click at [436, 106] on div "go ( 'up' ) go ( 'up' ) go ( 'up' ) go ( 'right' ) go ( 'right' ) go ( 'right' …" at bounding box center [436, 121] width 53 height 208
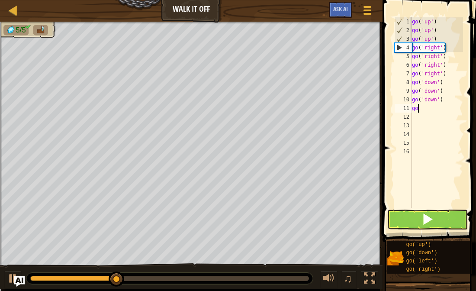
type textarea "g"
type textarea "go"
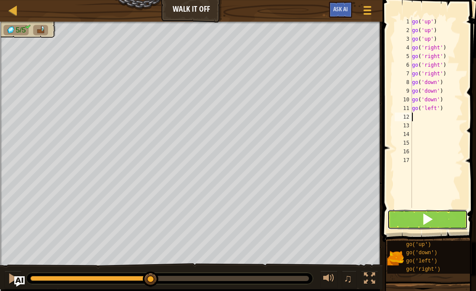
click at [443, 217] on button at bounding box center [427, 219] width 80 height 20
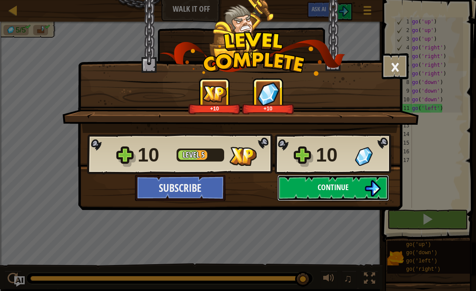
click at [350, 182] on button "Continue" at bounding box center [333, 188] width 112 height 26
